Goal: Task Accomplishment & Management: Use online tool/utility

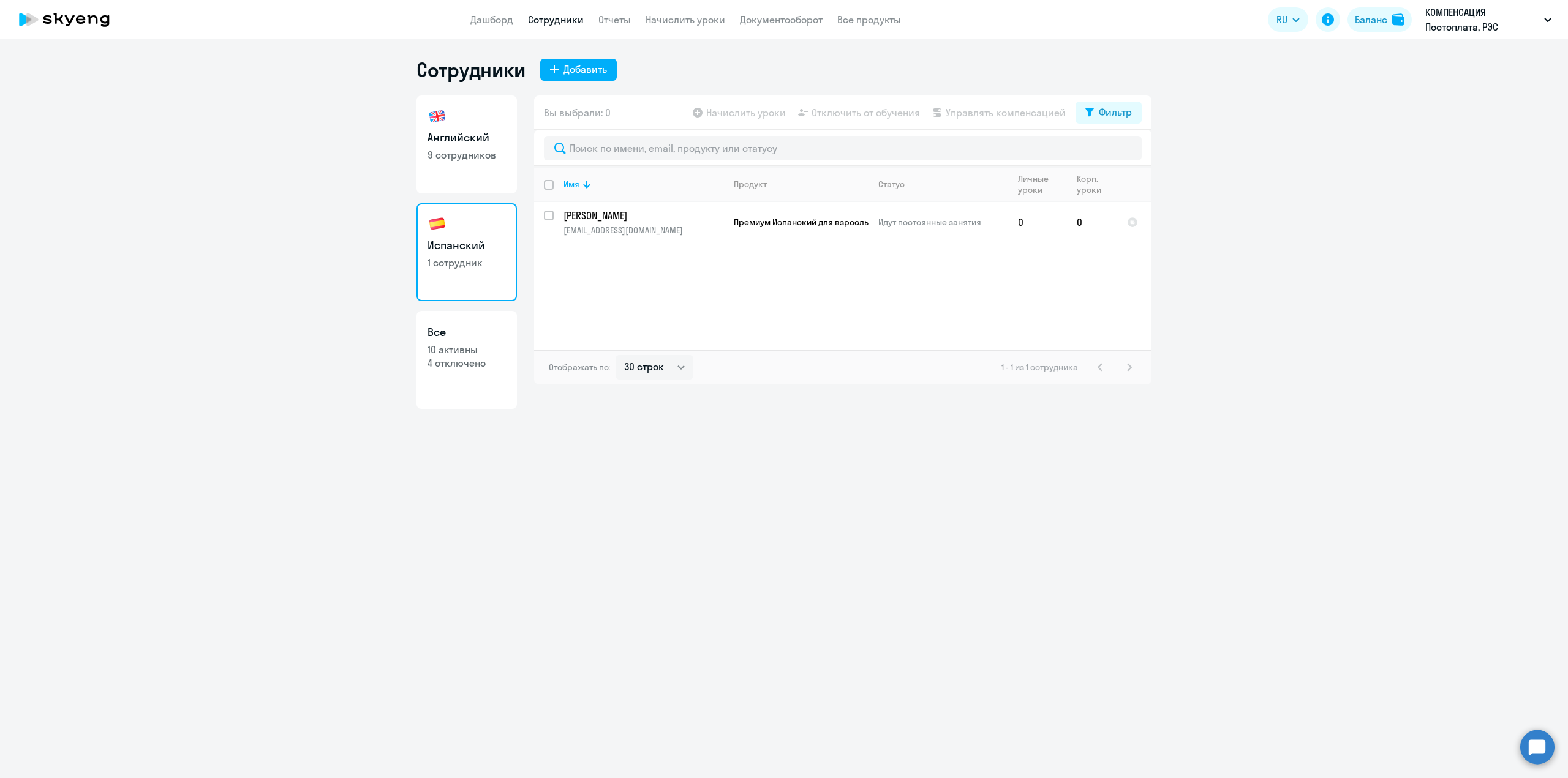
select select "30"
click at [588, 527] on div "Сотрудники Добавить Английский 9 сотрудников Испанский 1 сотрудник Все 10 актив…" at bounding box center [784, 408] width 1568 height 739
select select "30"
click at [560, 19] on link "Сотрудники" at bounding box center [555, 19] width 55 height 12
select select "30"
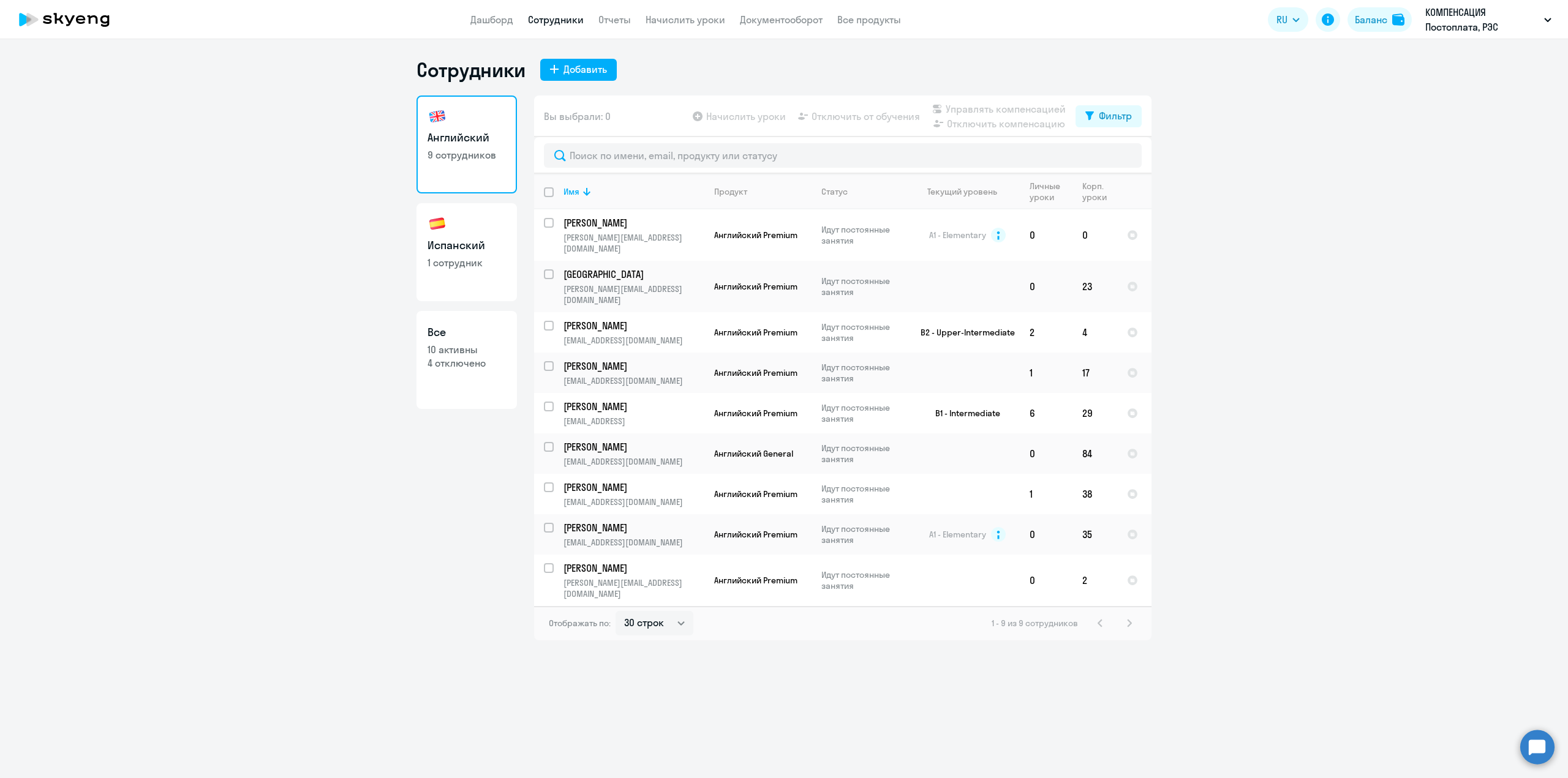
click at [477, 353] on p "10 активны" at bounding box center [466, 350] width 79 height 13
select select "30"
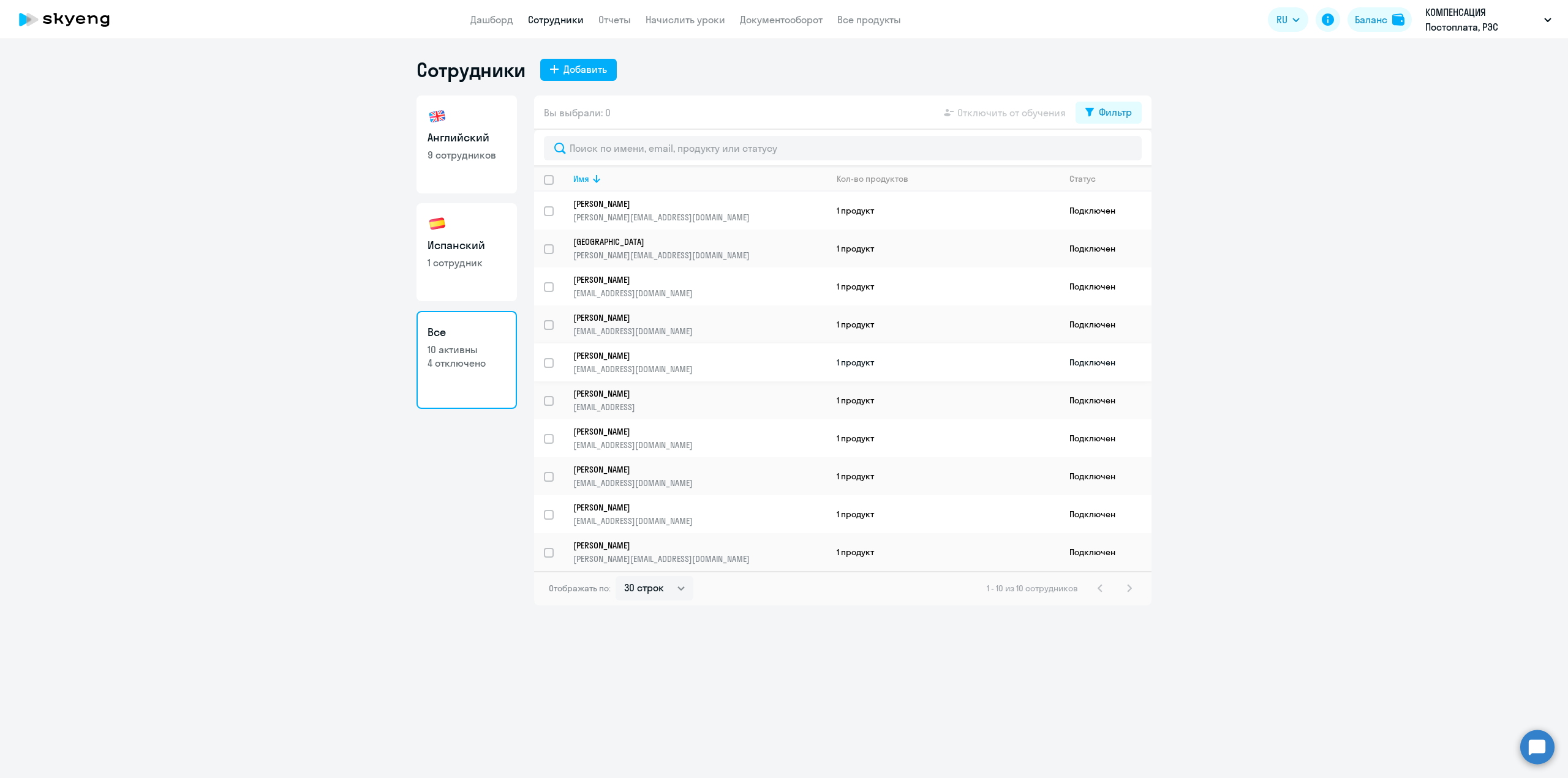
click at [546, 363] on input "select row 4248279" at bounding box center [555, 370] width 25 height 25
click at [546, 363] on input "deselect row 4248279" at bounding box center [555, 370] width 25 height 25
checkbox input "false"
click at [420, 453] on div "Английский 9 сотрудников Испанский 1 сотрудник Все 10 активны 4 отключено" at bounding box center [467, 350] width 100 height 510
click at [458, 266] on p "1 сотрудник" at bounding box center [466, 263] width 79 height 13
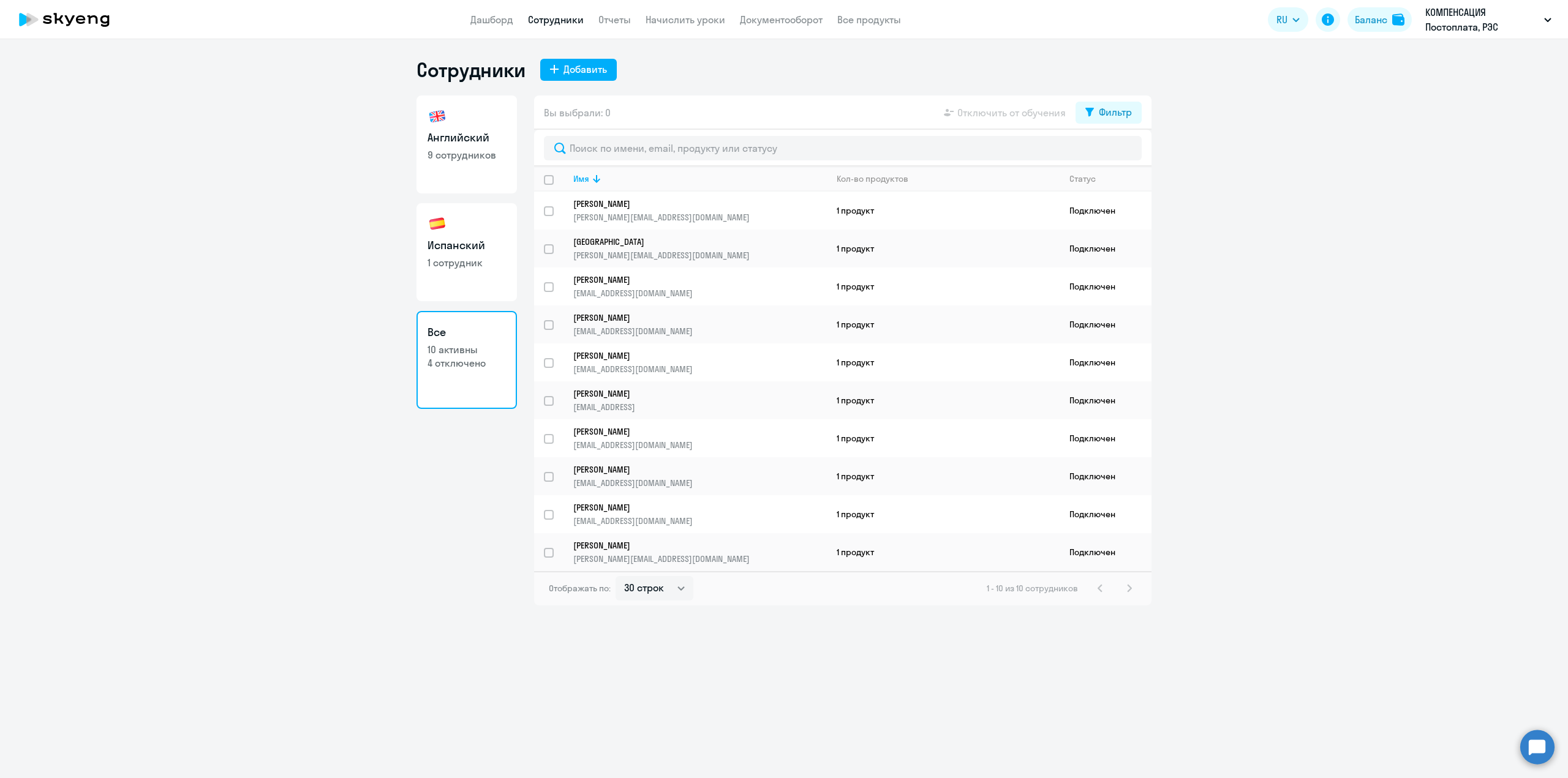
select select "30"
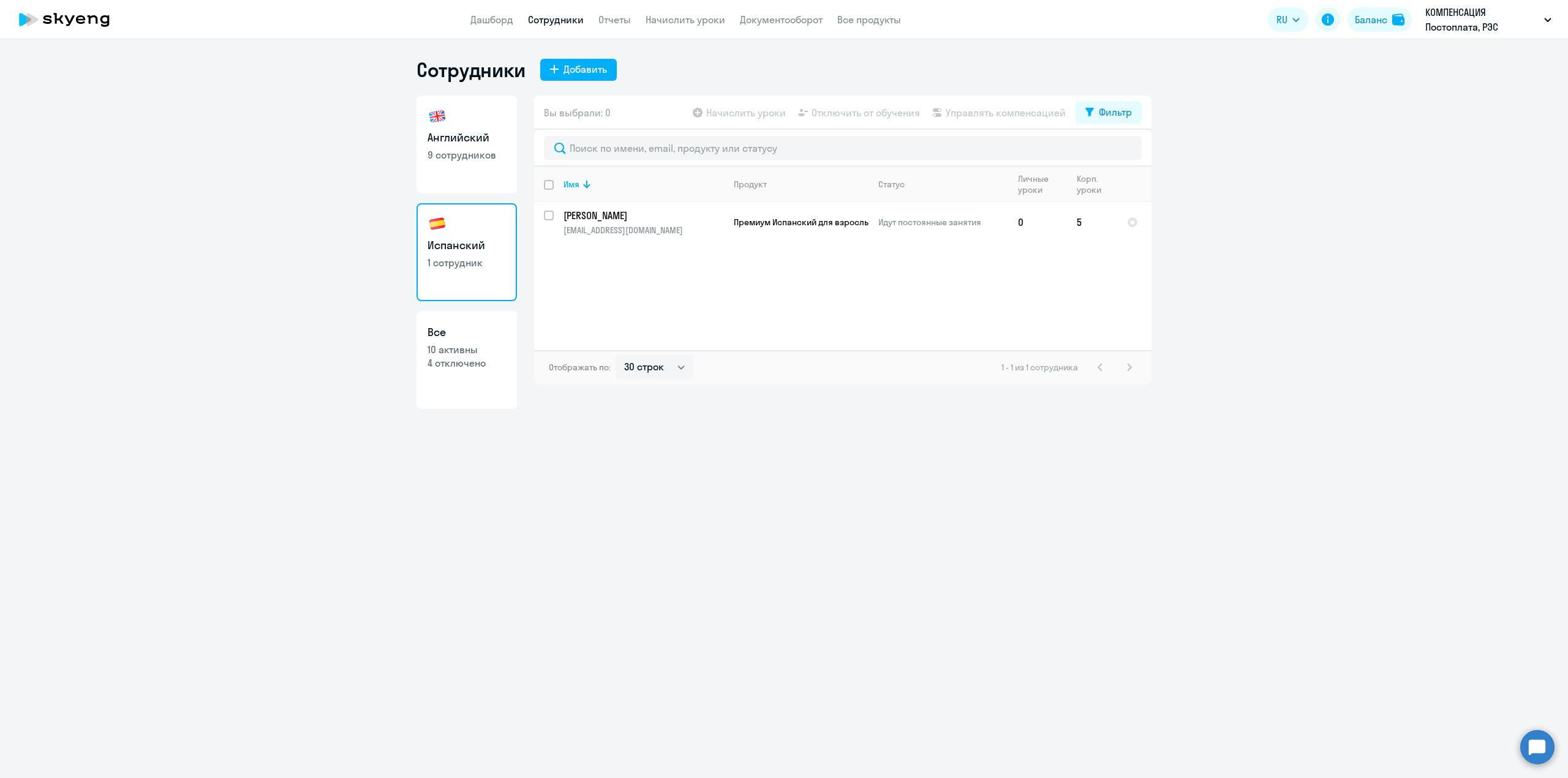
click at [486, 343] on p "10 активны" at bounding box center [466, 350] width 79 height 13
select select "30"
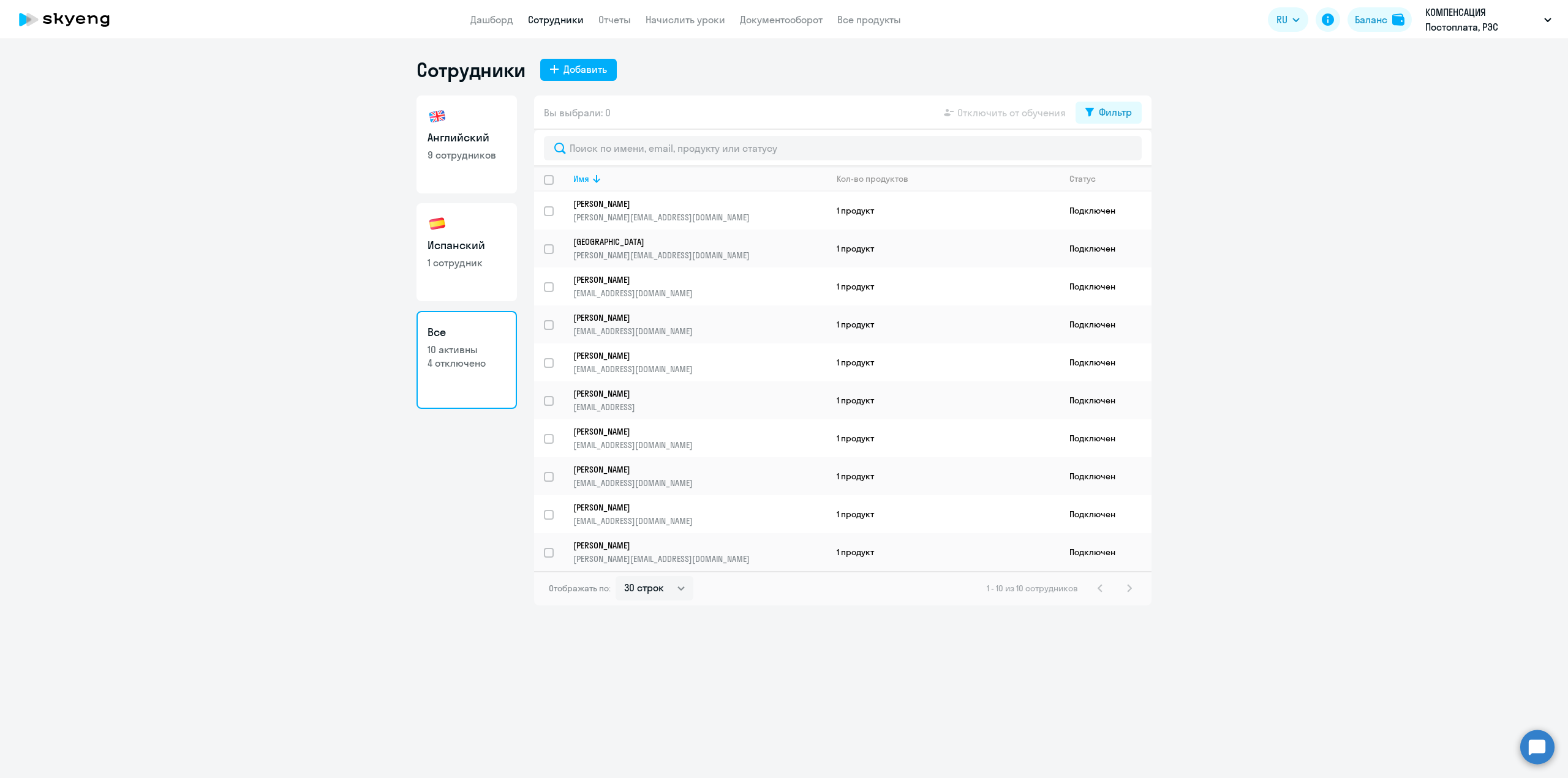
click at [698, 28] on app-header "Дашборд Сотрудники Отчеты Начислить уроки Документооборот Все продукты Дашборд …" at bounding box center [784, 19] width 1568 height 39
click at [698, 25] on app-menu-item-link "Начислить уроки" at bounding box center [685, 19] width 79 height 15
click at [705, 20] on link "Начислить уроки" at bounding box center [685, 19] width 79 height 12
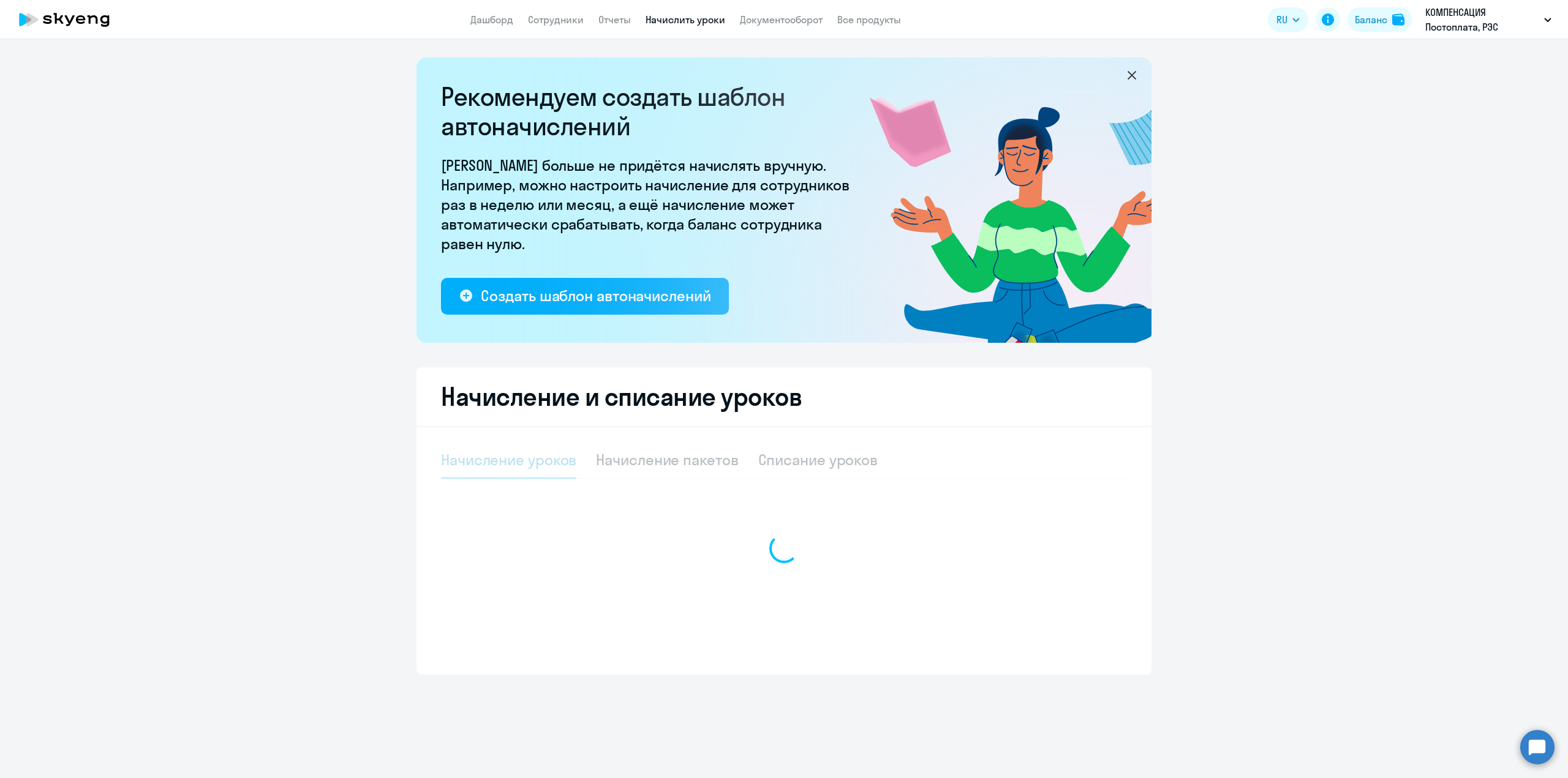
select select "10"
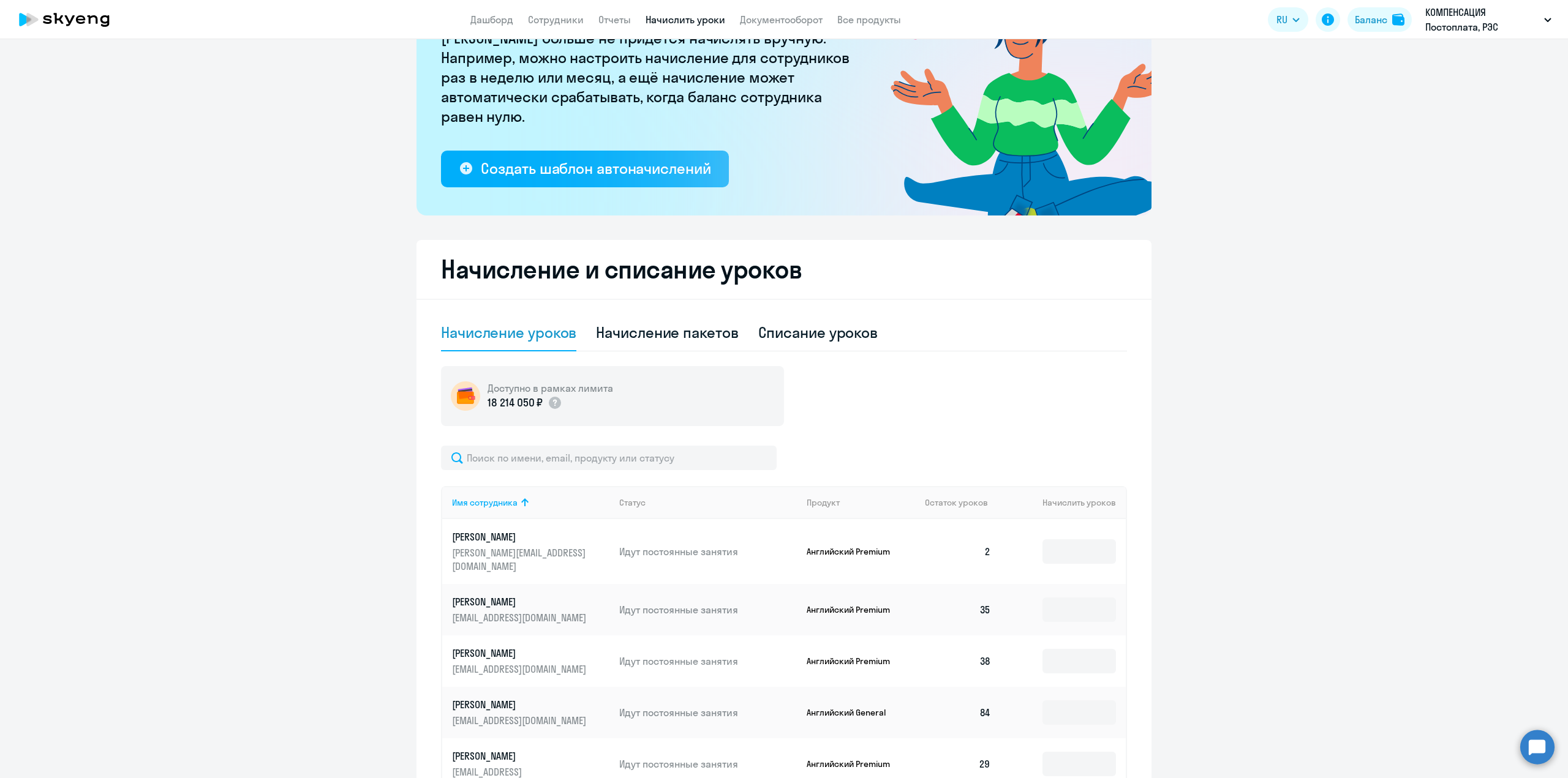
scroll to position [67, 0]
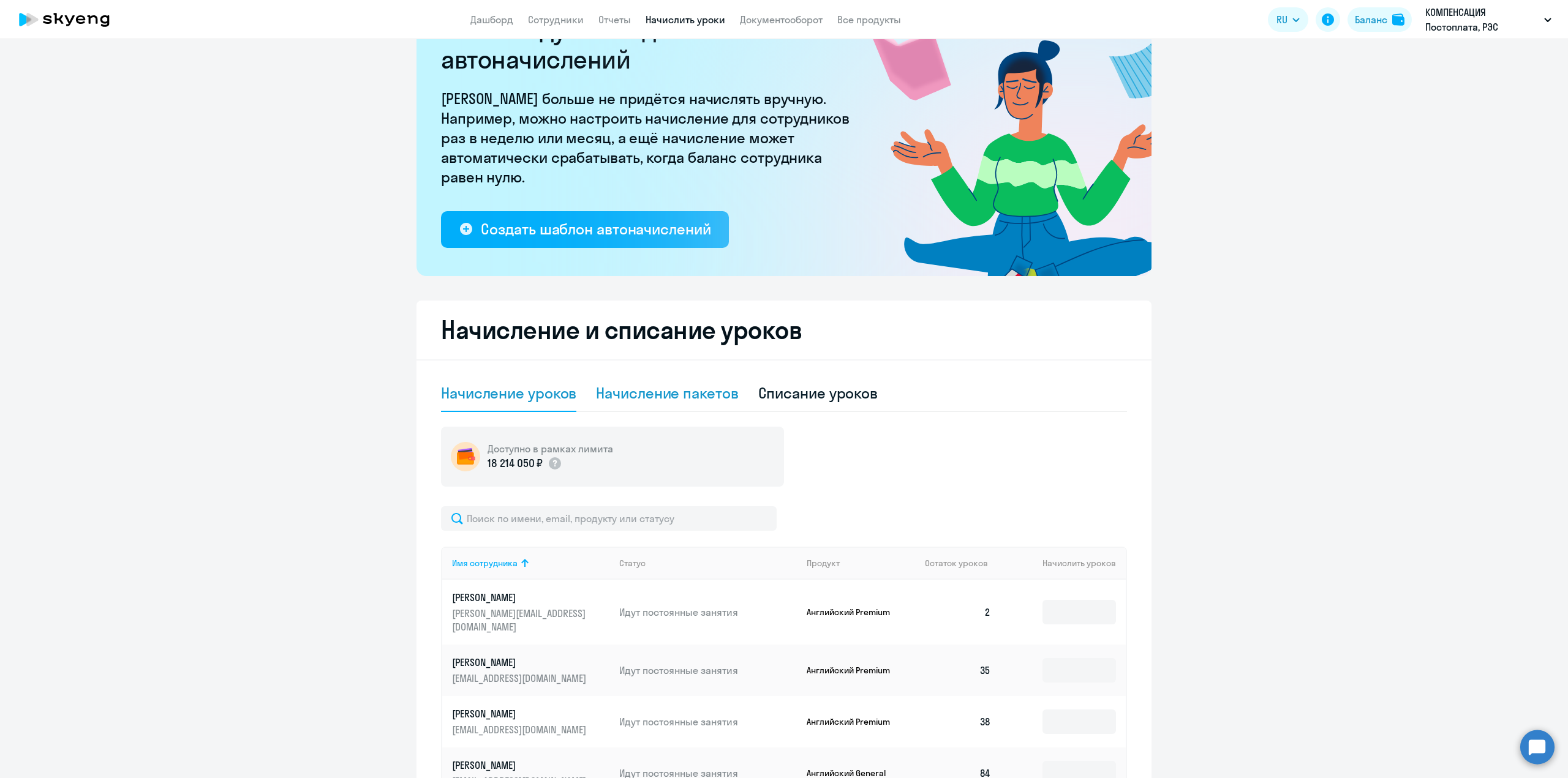
click at [721, 399] on div "Начисление пакетов" at bounding box center [667, 393] width 142 height 19
select select "10"
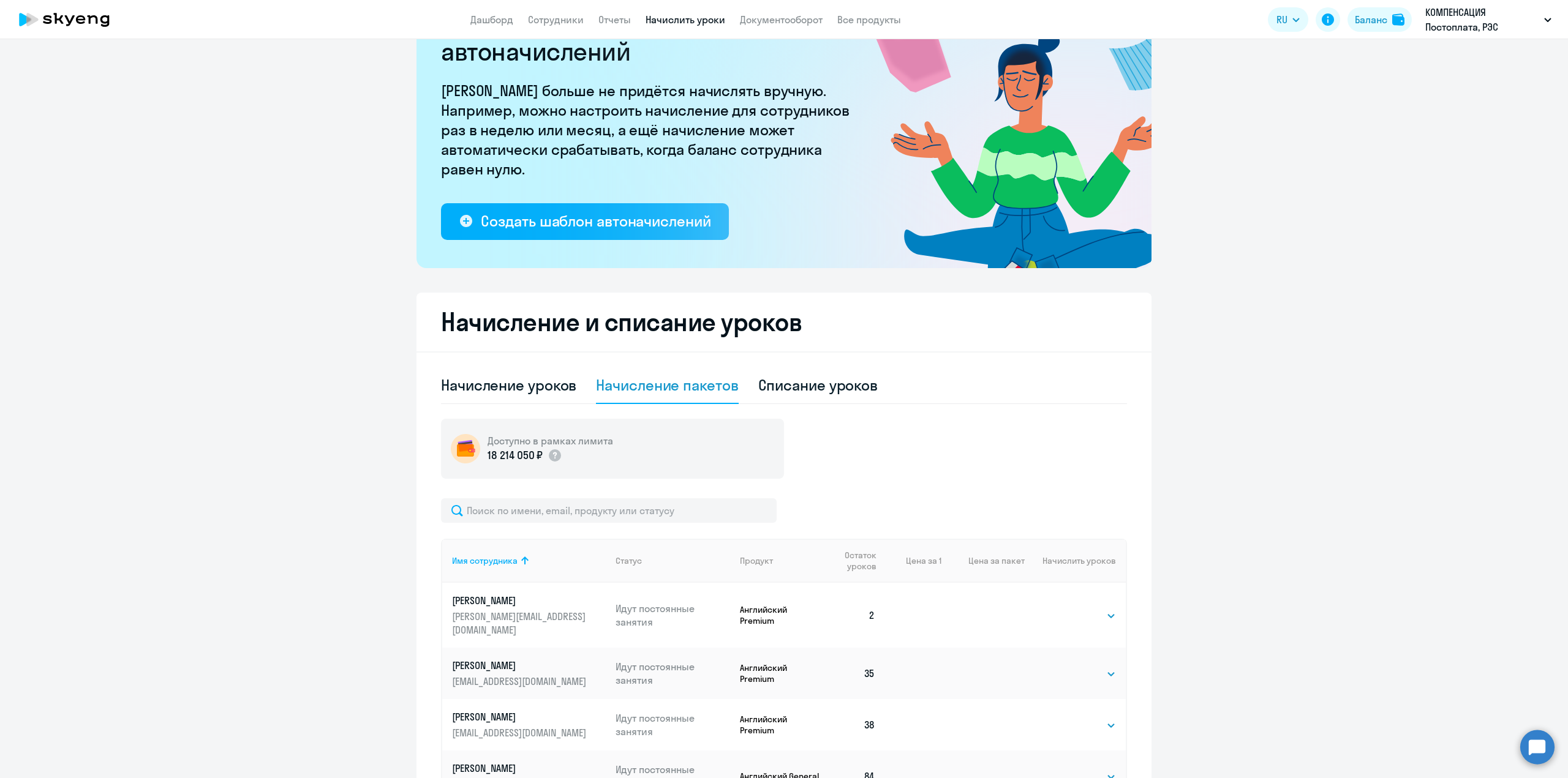
scroll to position [0, 0]
